Goal: Task Accomplishment & Management: Use online tool/utility

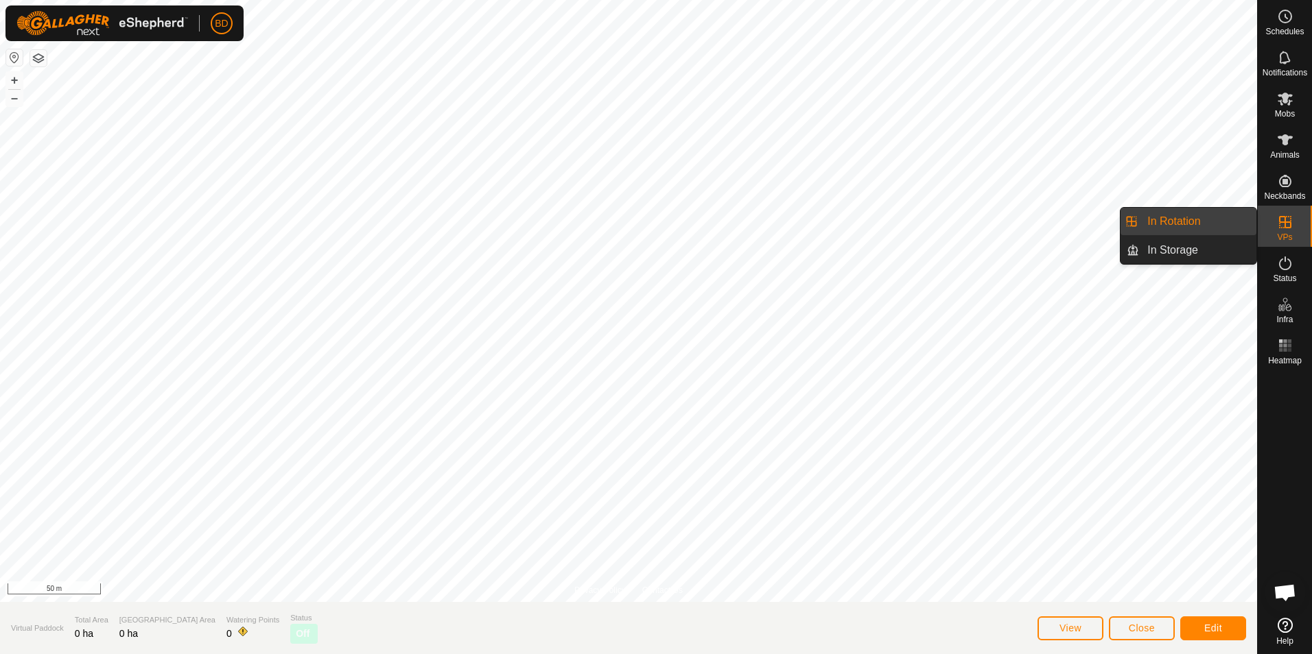
click at [1283, 225] on icon at bounding box center [1285, 222] width 16 height 16
click at [1207, 223] on link "In Rotation" at bounding box center [1197, 221] width 117 height 27
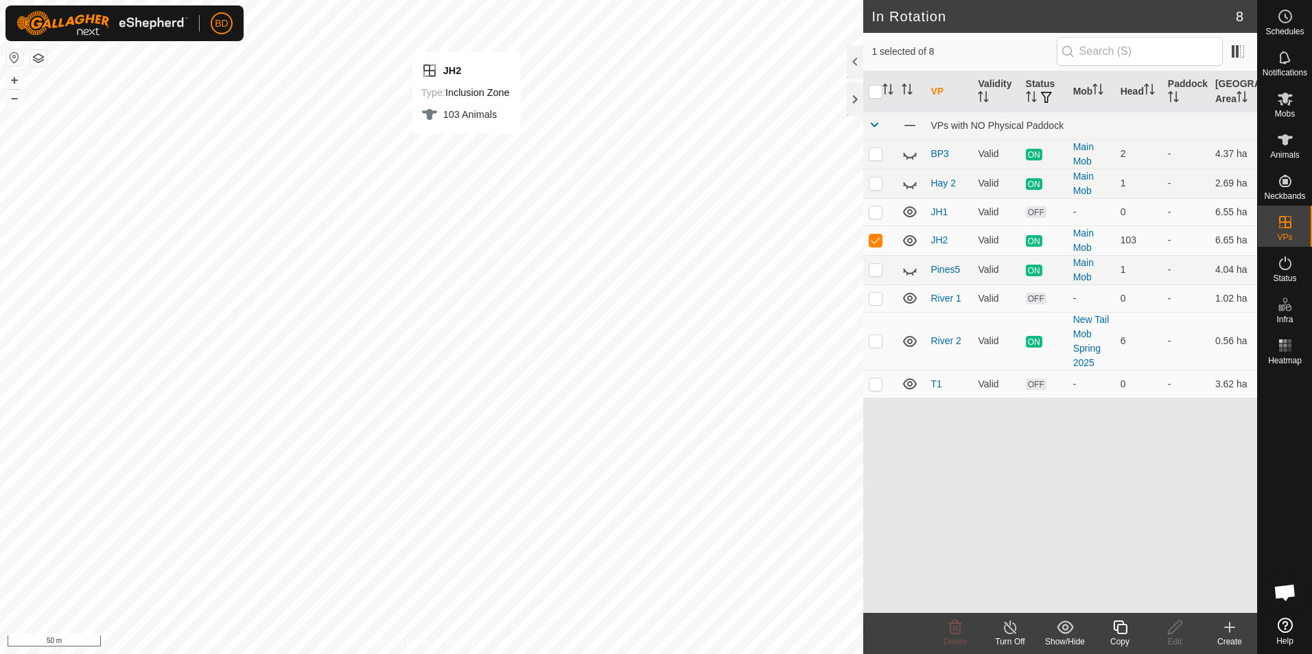
checkbox input "false"
click at [958, 632] on icon at bounding box center [955, 627] width 16 height 16
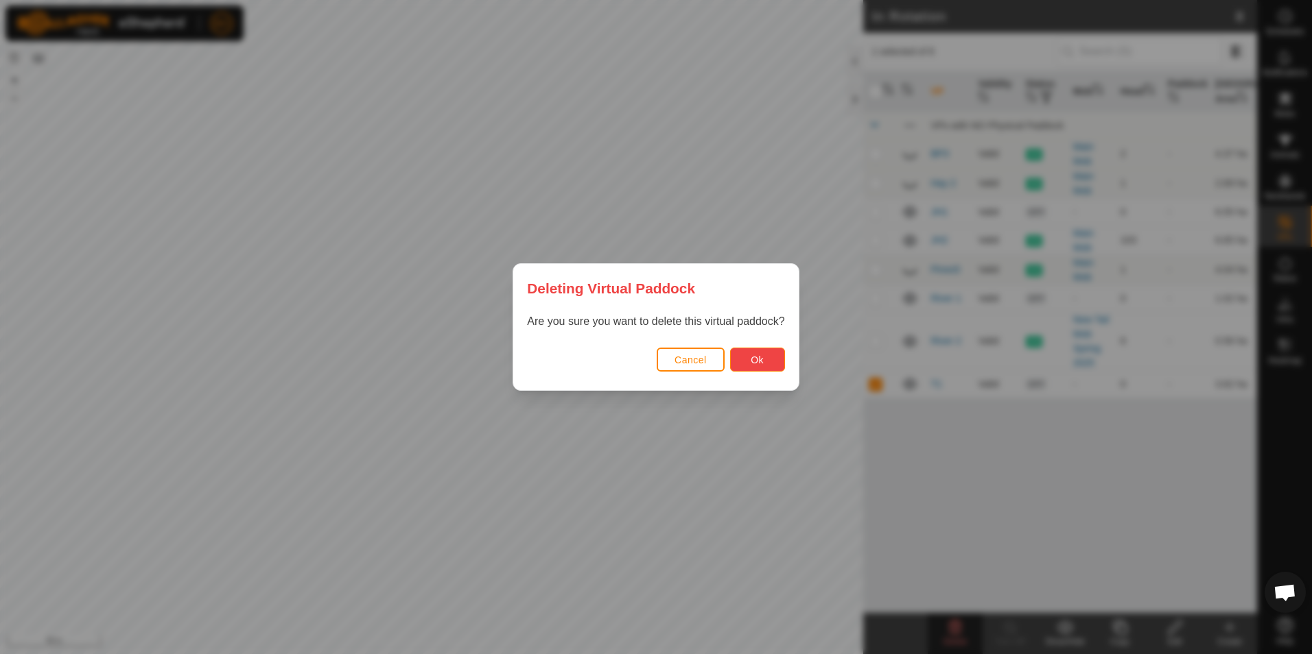
click at [763, 357] on button "Ok" at bounding box center [757, 360] width 55 height 24
checkbox input "false"
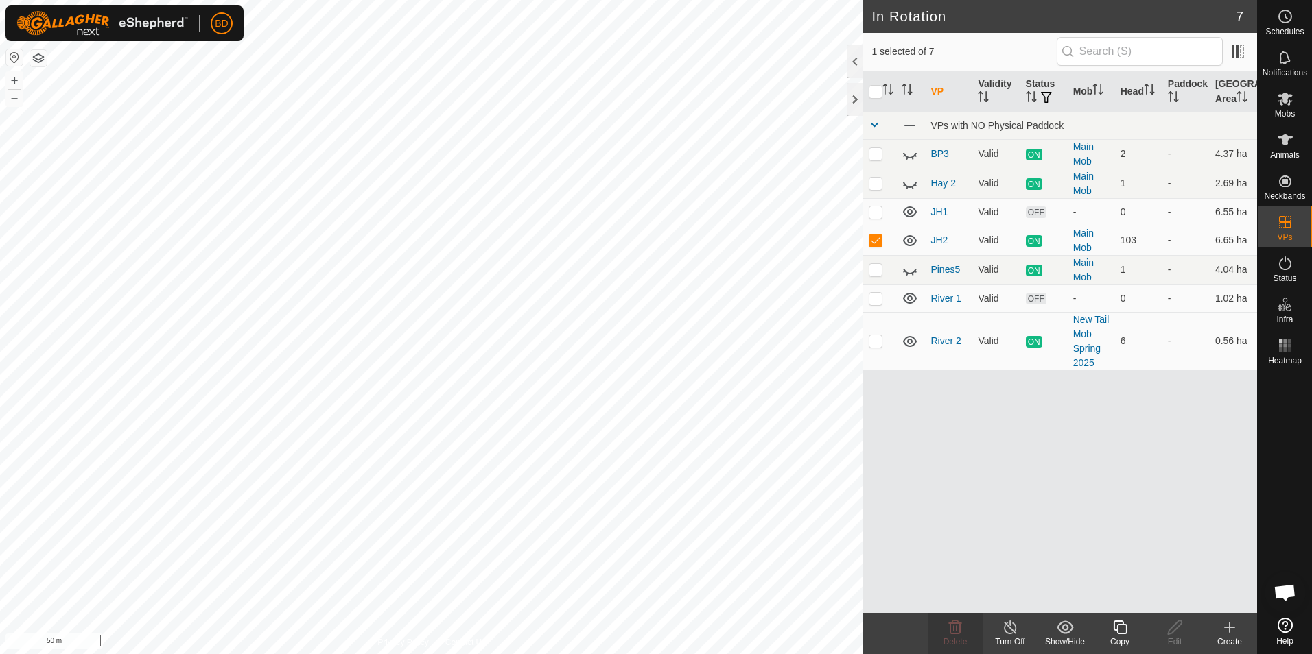
checkbox input "false"
checkbox input "true"
click at [957, 633] on icon at bounding box center [955, 628] width 13 height 14
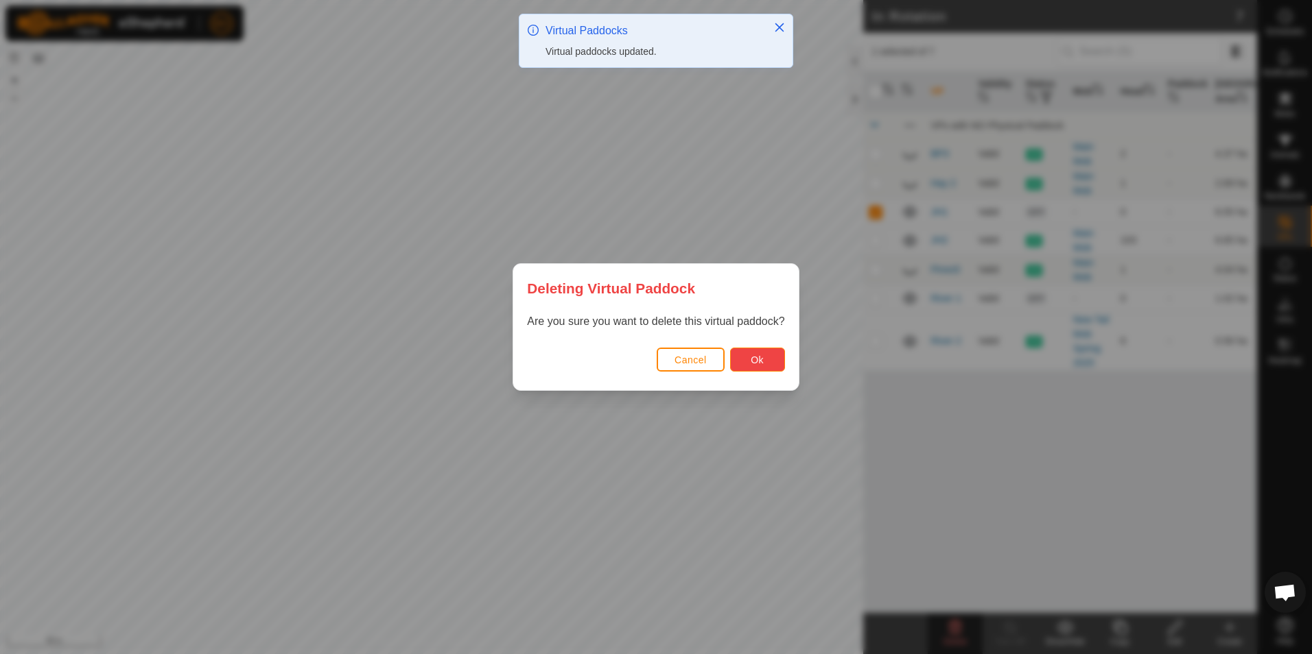
click at [755, 358] on span "Ok" at bounding box center [756, 360] width 13 height 11
checkbox input "false"
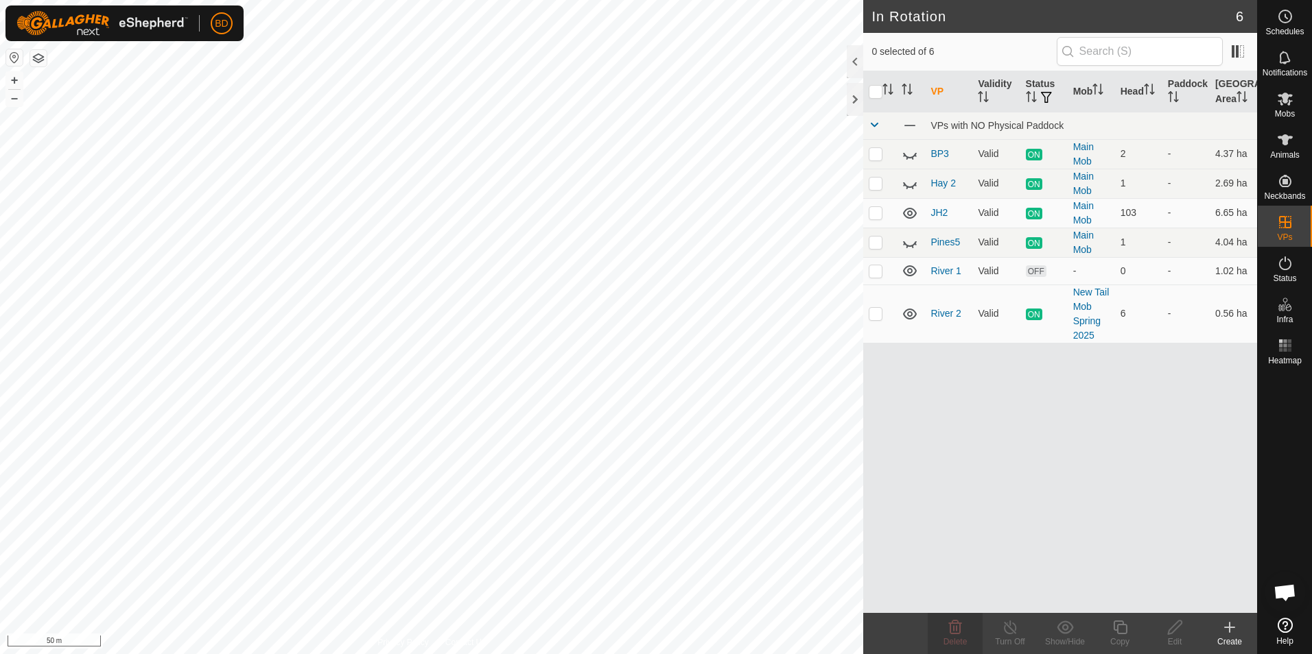
click at [1229, 630] on icon at bounding box center [1229, 628] width 0 height 10
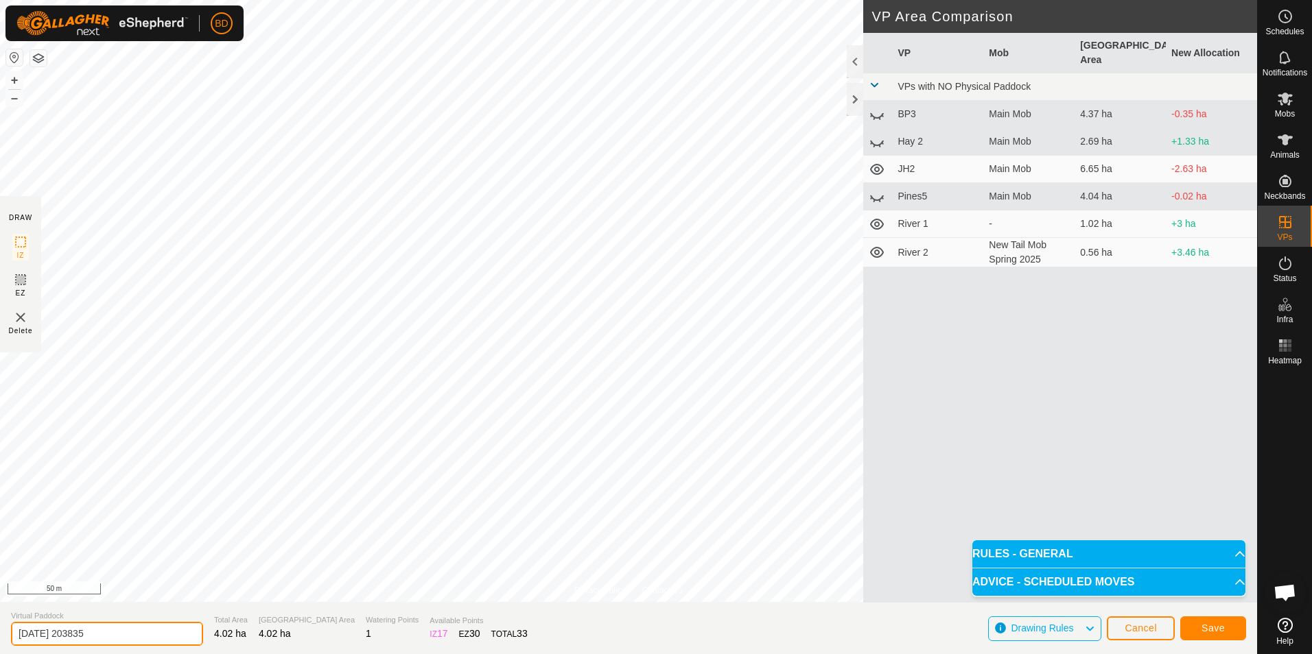
drag, startPoint x: 112, startPoint y: 632, endPoint x: 0, endPoint y: 627, distance: 111.9
click at [0, 630] on html "BD Schedules Notifications Mobs Animals Neckbands VPs Status Infra Heatmap Help…" at bounding box center [656, 327] width 1312 height 654
type input "JH3"
click at [1213, 627] on span "Save" at bounding box center [1212, 628] width 23 height 11
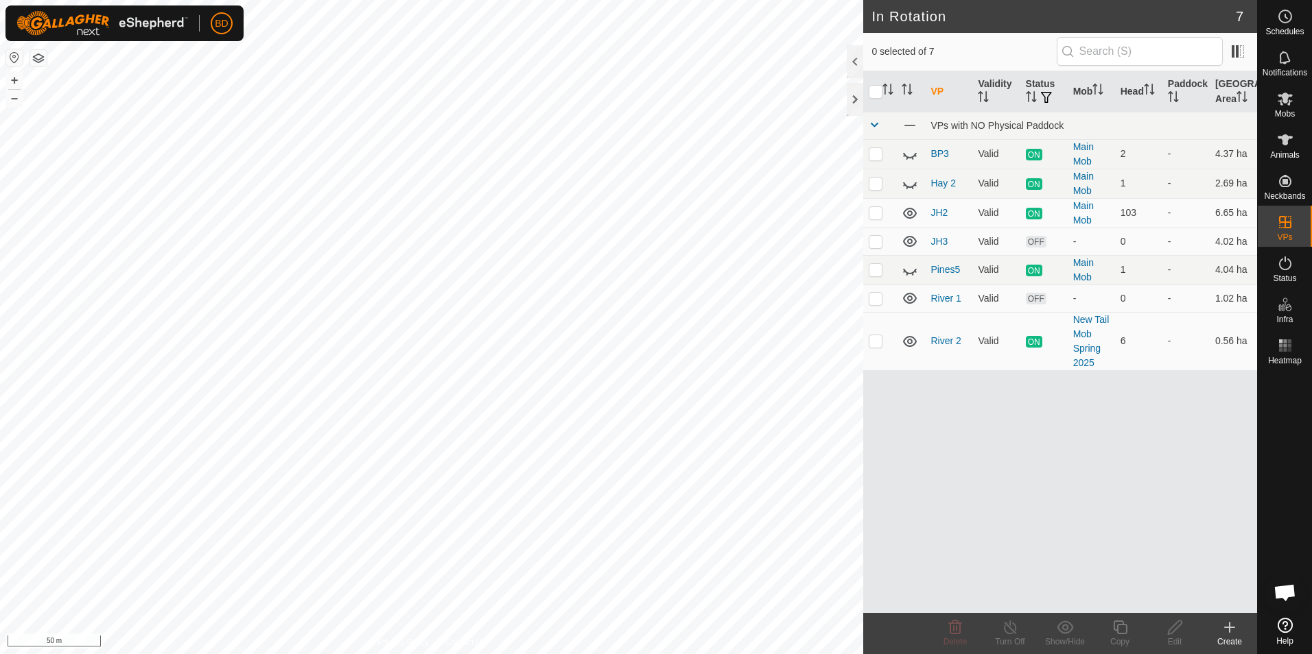
checkbox input "true"
click at [1012, 633] on icon at bounding box center [1009, 627] width 17 height 16
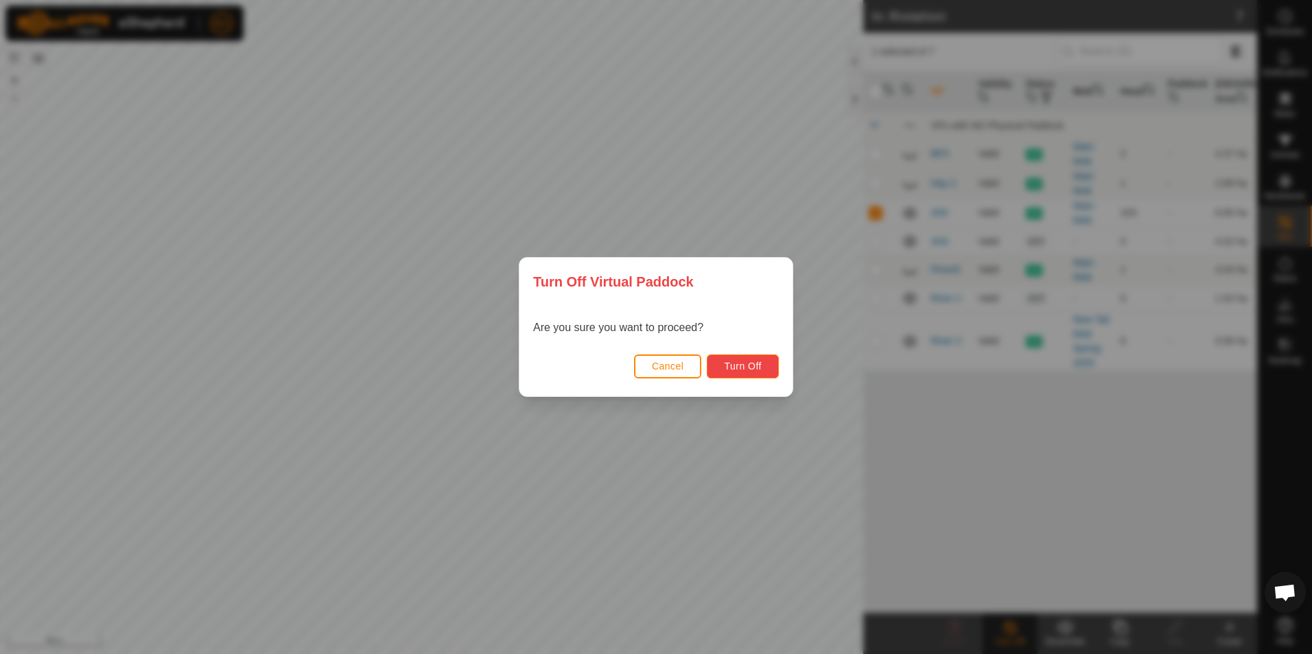
click at [761, 366] on span "Turn Off" at bounding box center [743, 366] width 38 height 11
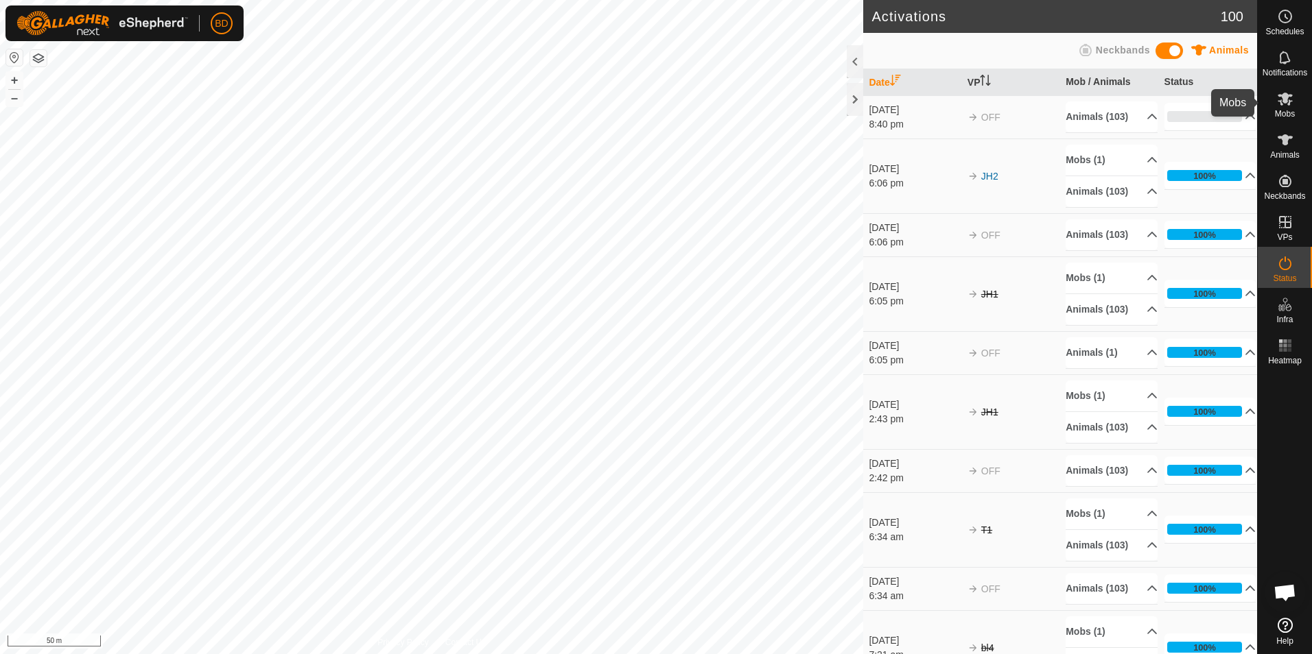
click at [1292, 110] on span "Mobs" at bounding box center [1284, 114] width 20 height 8
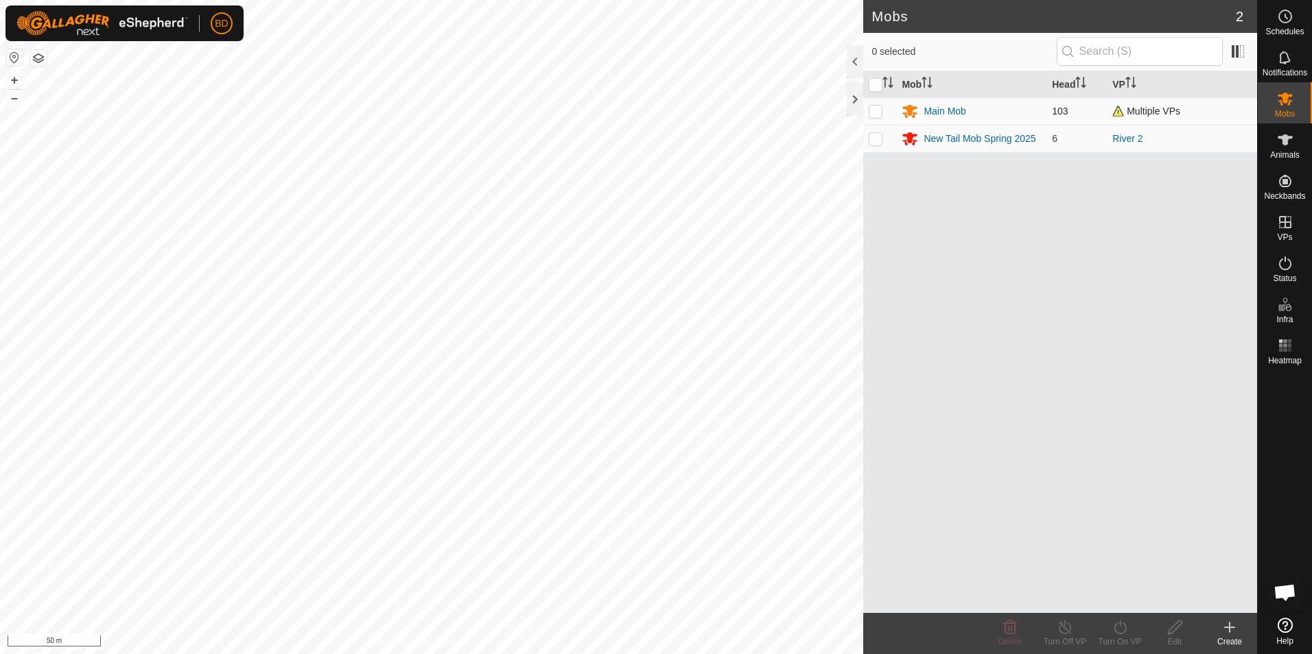
click at [874, 112] on p-checkbox at bounding box center [875, 111] width 14 height 11
checkbox input "true"
click at [1121, 633] on icon at bounding box center [1119, 628] width 12 height 14
click at [1118, 596] on link "Now" at bounding box center [1161, 597] width 136 height 27
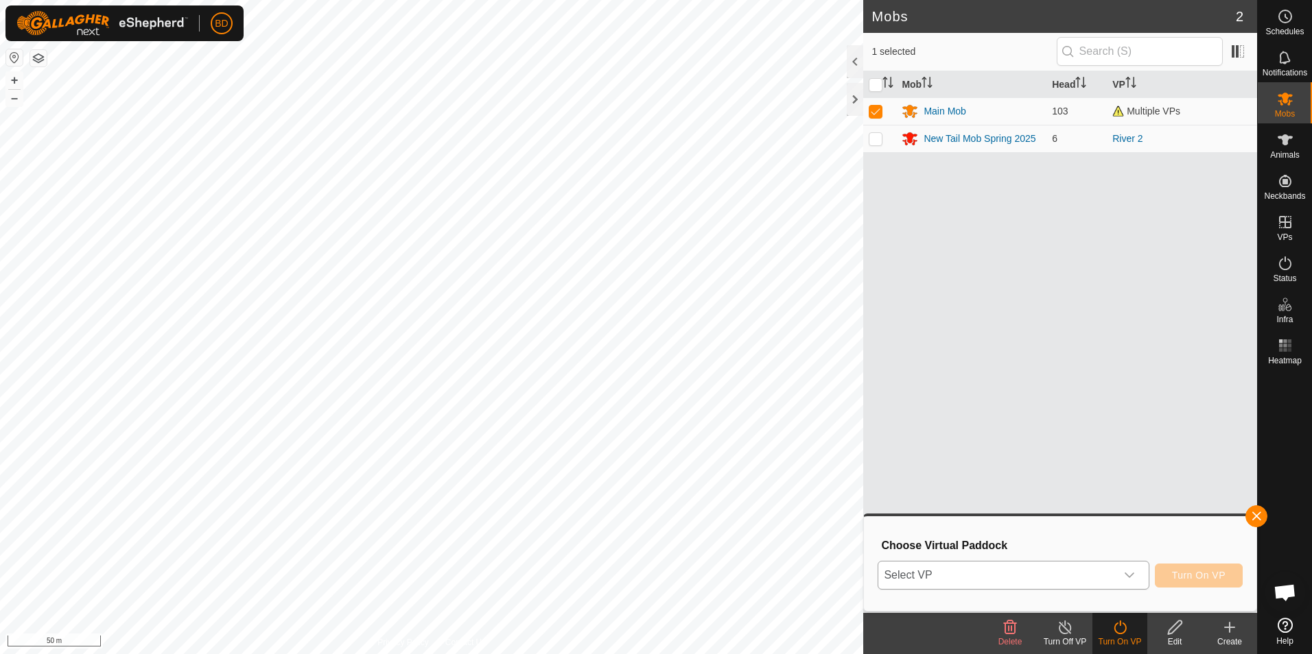
click at [1134, 574] on icon "dropdown trigger" at bounding box center [1129, 575] width 10 height 5
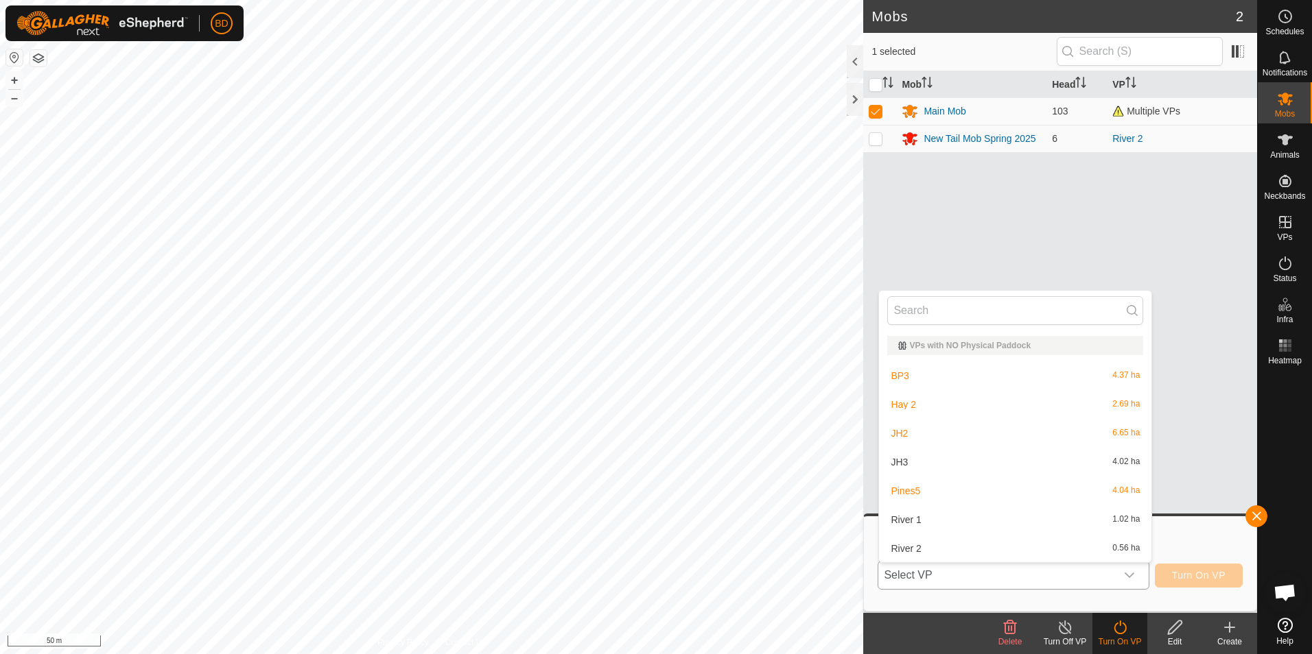
click at [923, 457] on li "JH3 4.02 ha" at bounding box center [1015, 462] width 272 height 27
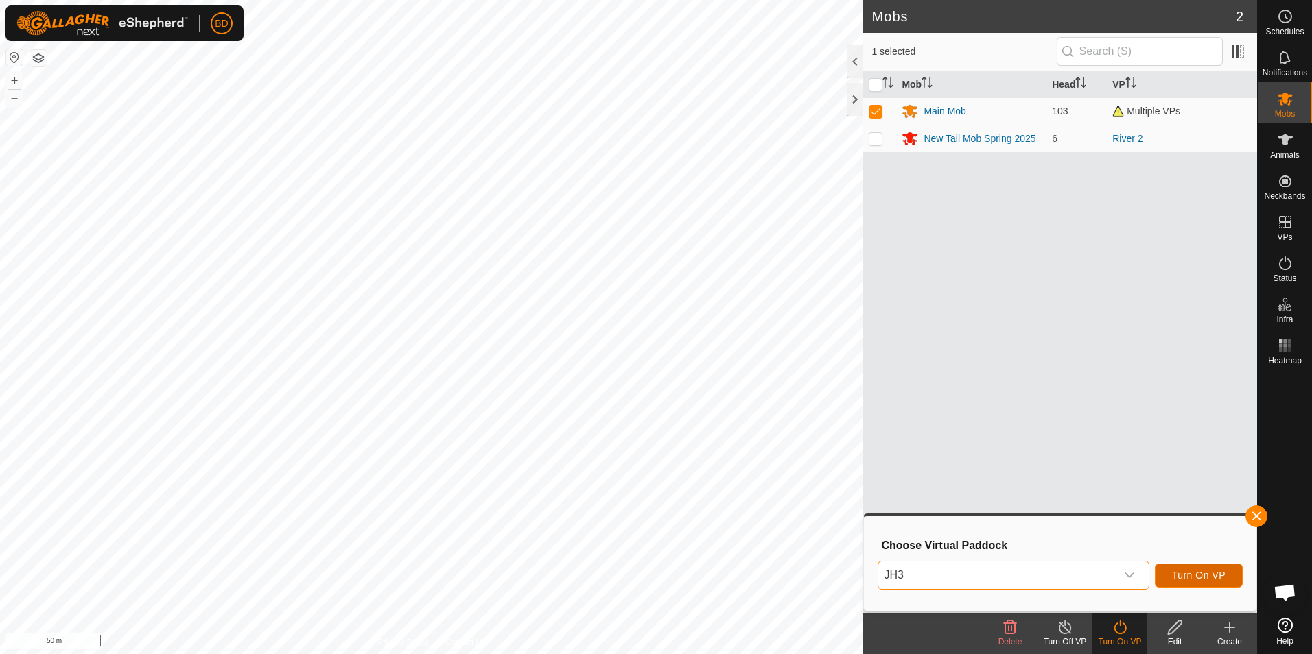
click at [1207, 573] on span "Turn On VP" at bounding box center [1199, 575] width 54 height 11
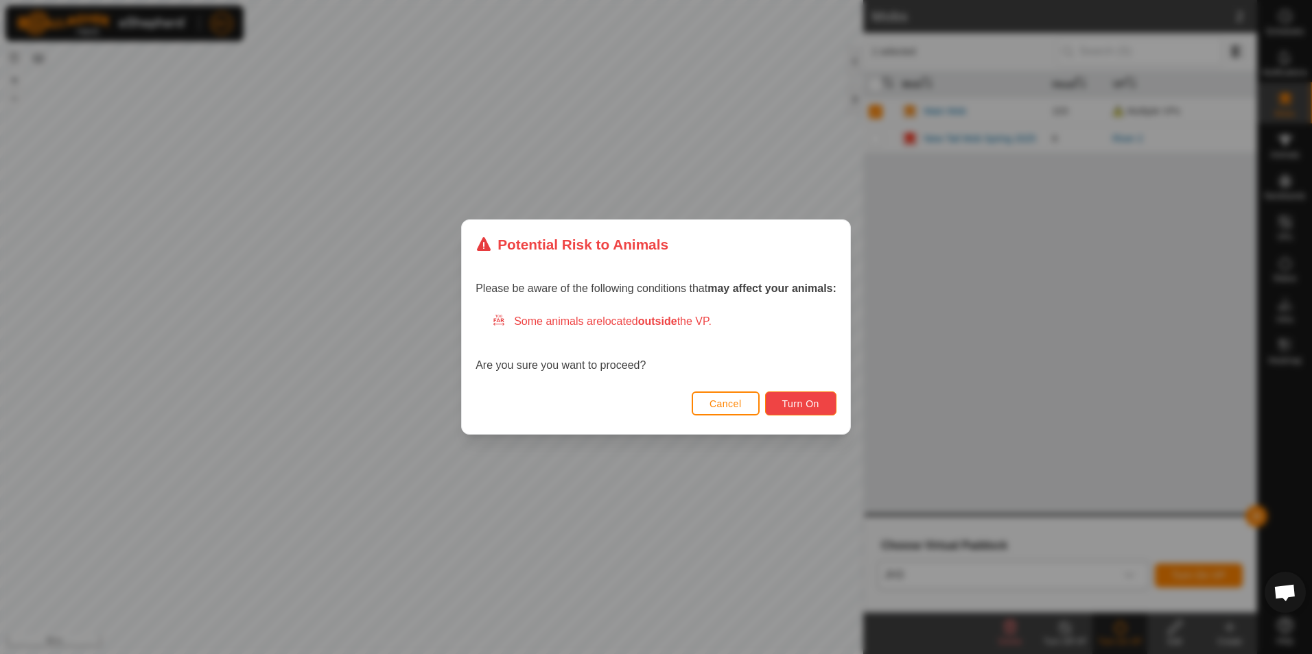
click at [813, 407] on span "Turn On" at bounding box center [800, 404] width 37 height 11
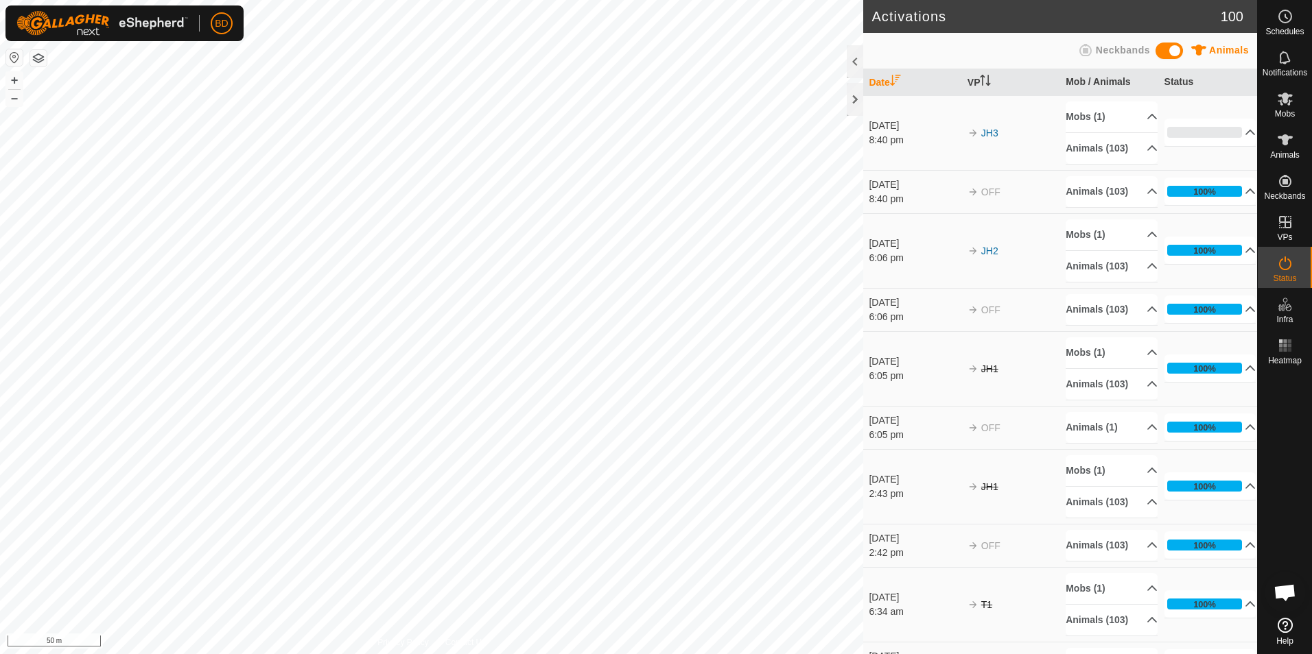
click at [0, 394] on html "BD Schedules Notifications Mobs Animals Neckbands VPs Status Infra Heatmap Help…" at bounding box center [656, 327] width 1312 height 654
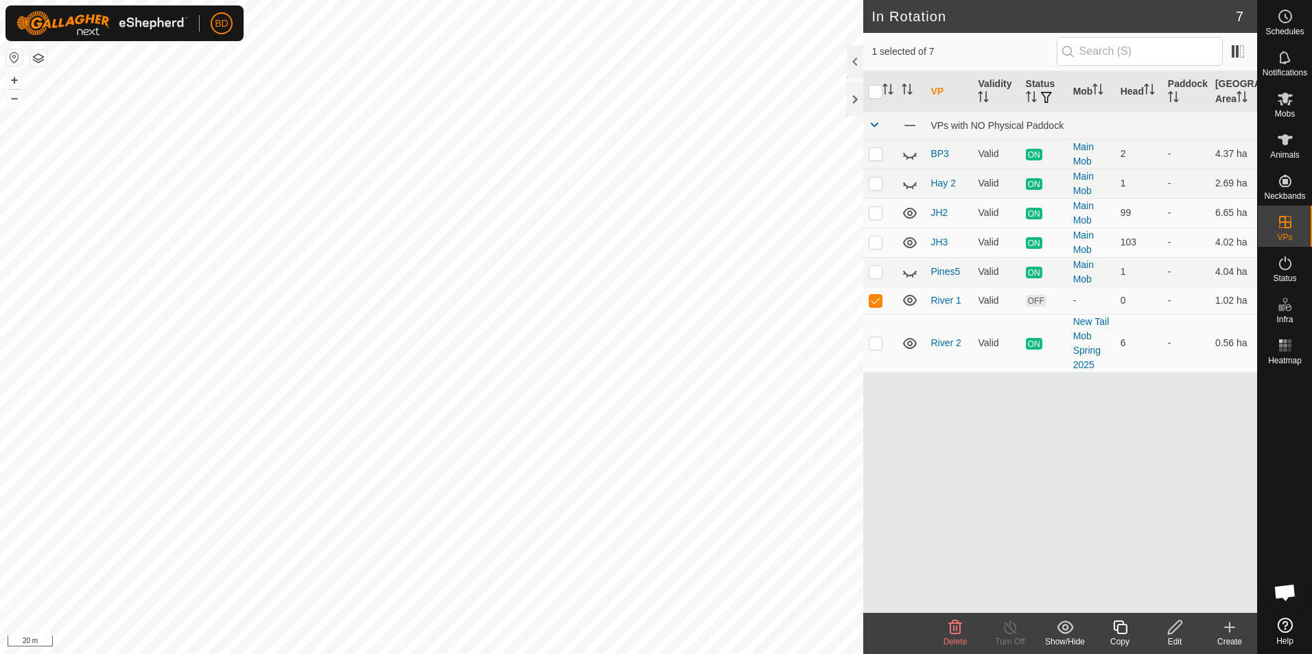
checkbox input "false"
checkbox input "true"
click at [1008, 628] on line at bounding box center [1009, 628] width 11 height 11
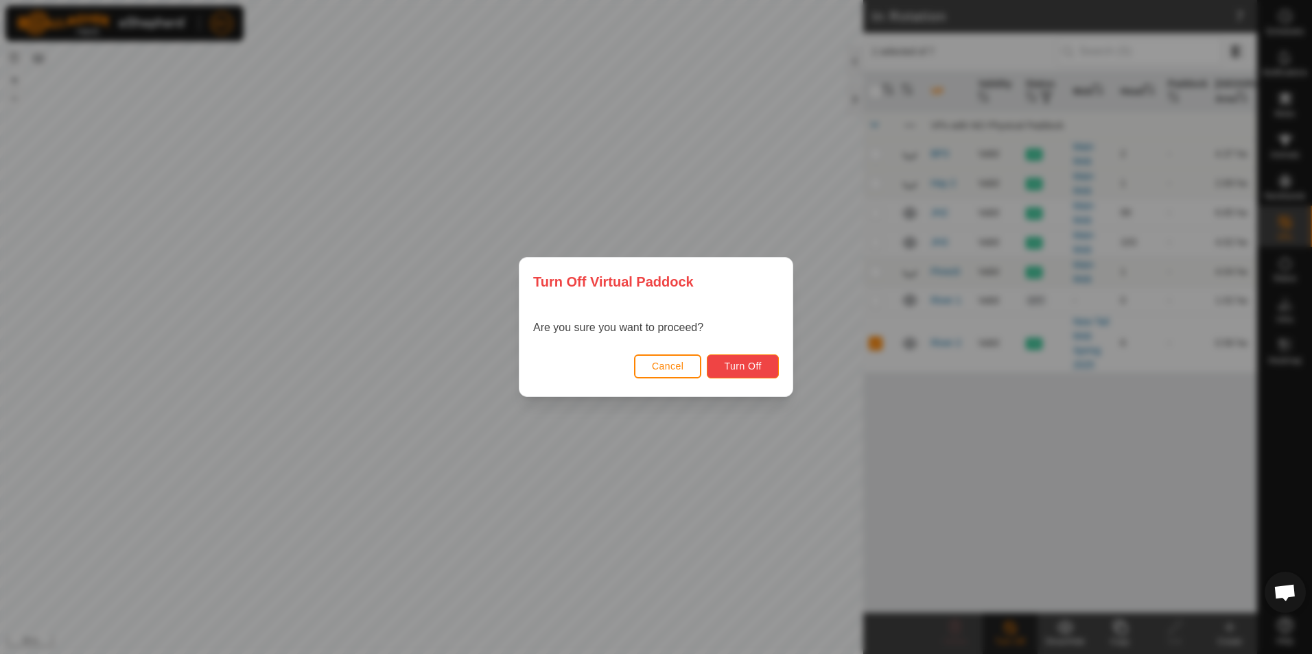
click at [756, 357] on button "Turn Off" at bounding box center [743, 367] width 72 height 24
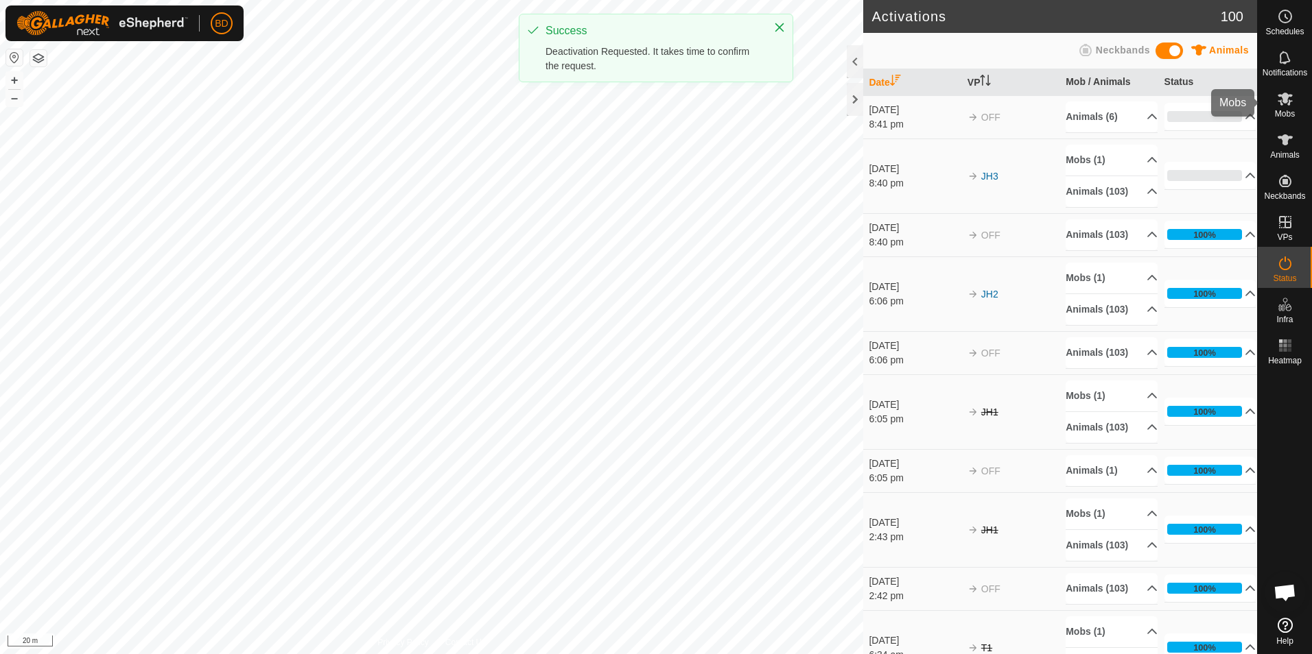
click at [1287, 110] on span "Mobs" at bounding box center [1284, 114] width 20 height 8
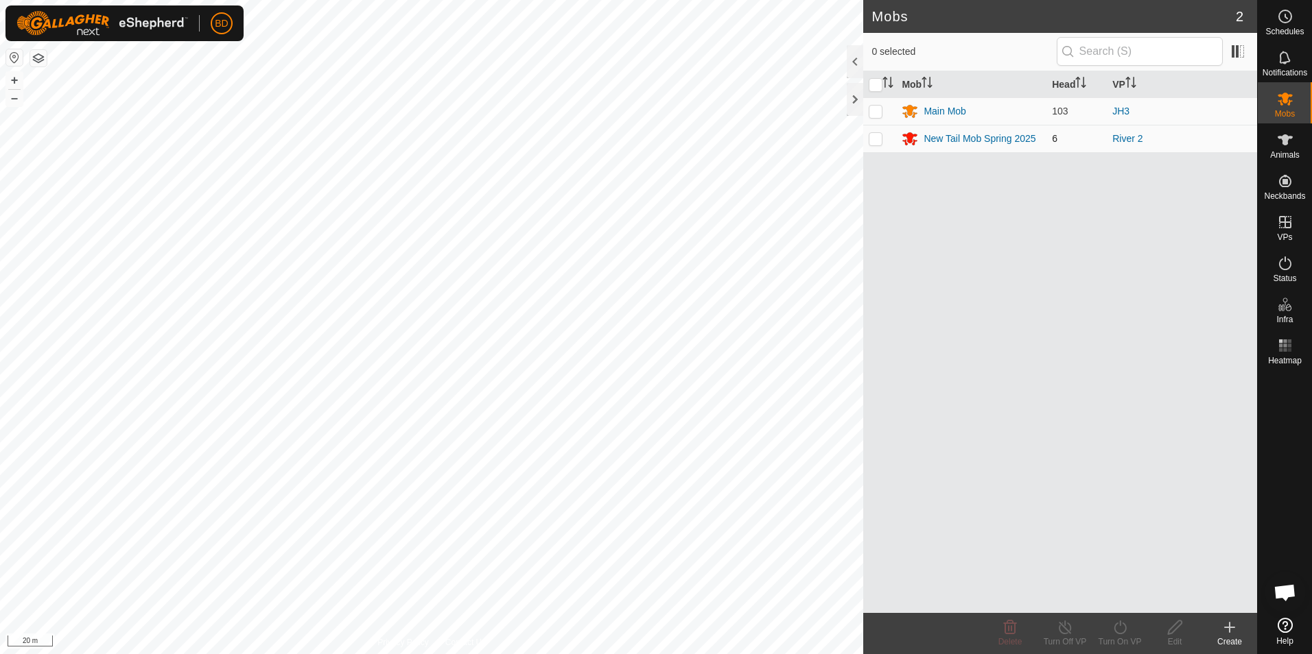
click at [874, 139] on p-checkbox at bounding box center [875, 138] width 14 height 11
checkbox input "true"
click at [1124, 636] on div "Turn On VP" at bounding box center [1119, 642] width 55 height 12
click at [1132, 594] on link "Now" at bounding box center [1161, 597] width 136 height 27
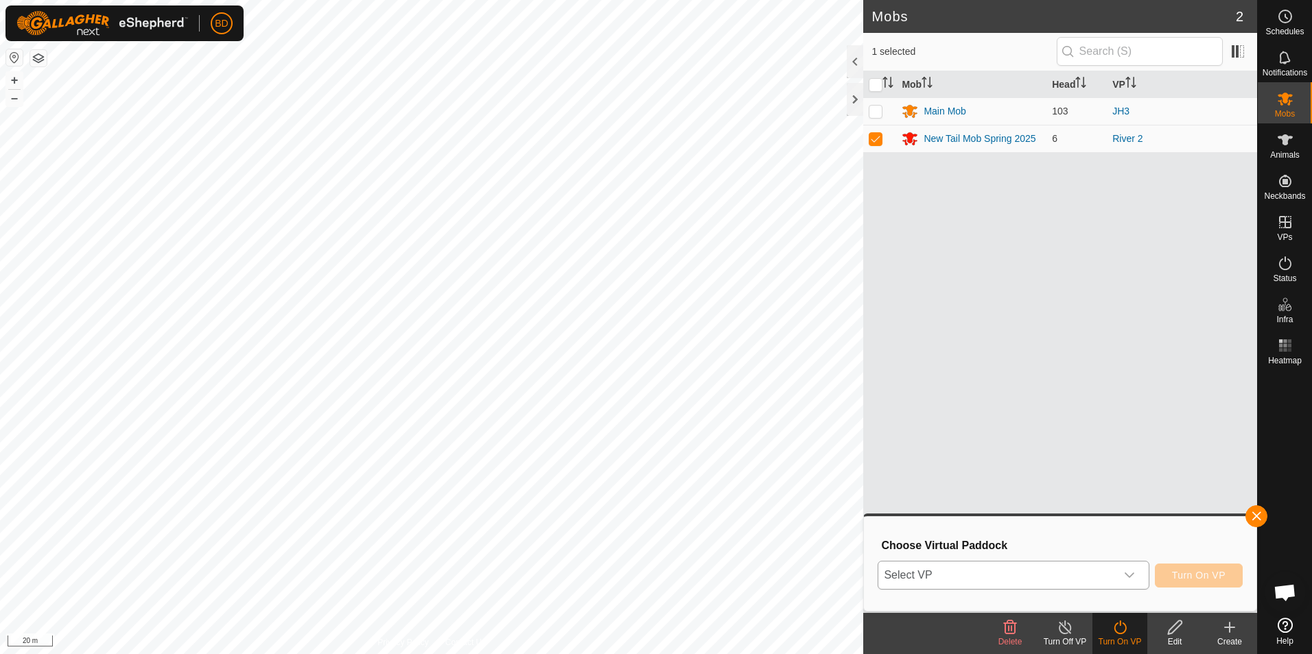
click at [1131, 580] on icon "dropdown trigger" at bounding box center [1129, 575] width 11 height 11
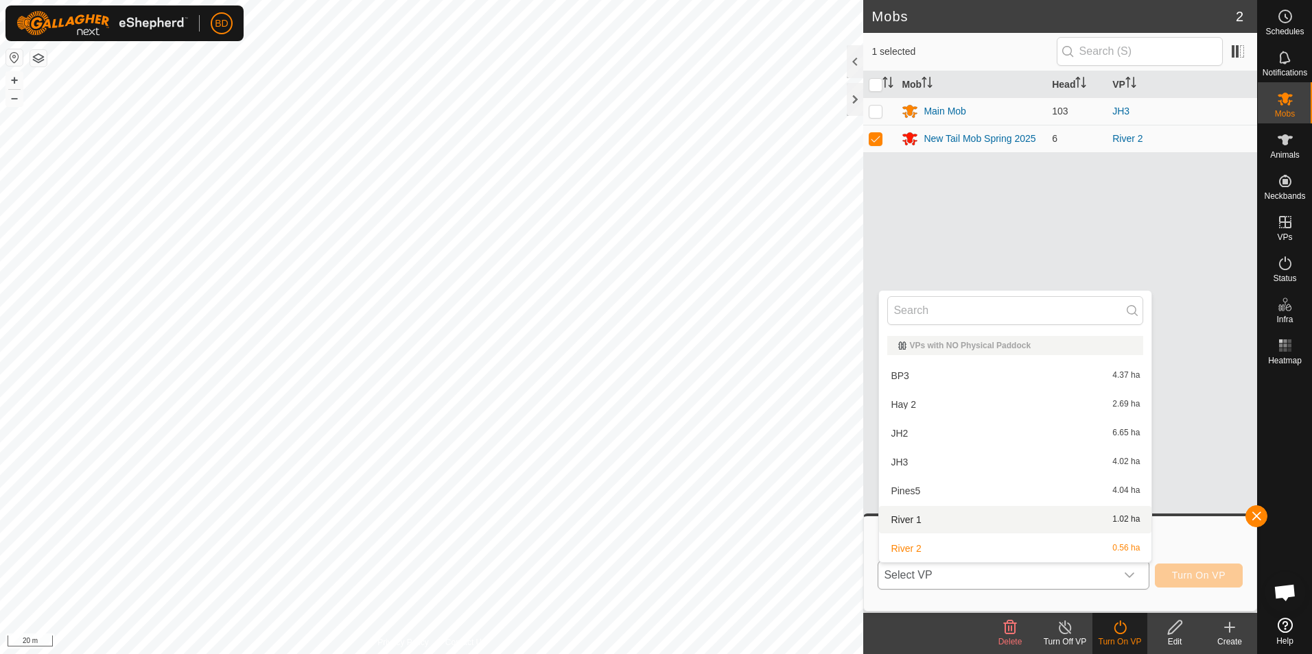
click at [952, 522] on li "River 1 1.02 ha" at bounding box center [1015, 519] width 272 height 27
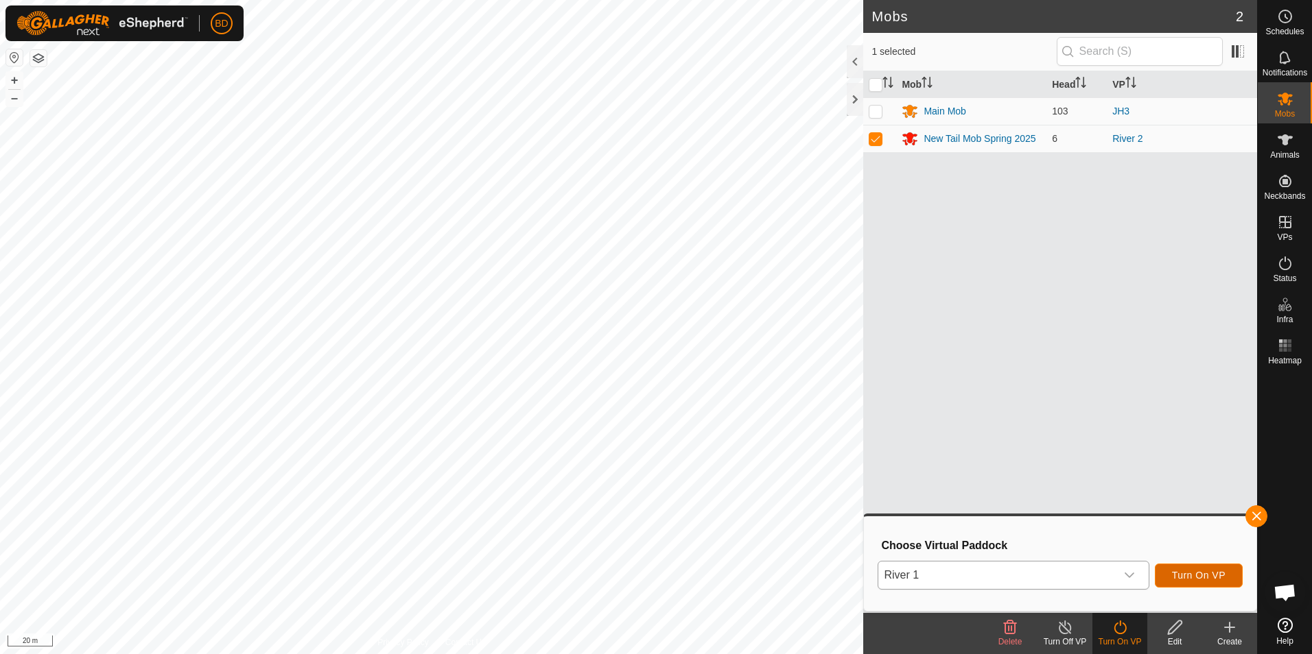
click at [1217, 575] on span "Turn On VP" at bounding box center [1199, 575] width 54 height 11
